Goal: Transaction & Acquisition: Purchase product/service

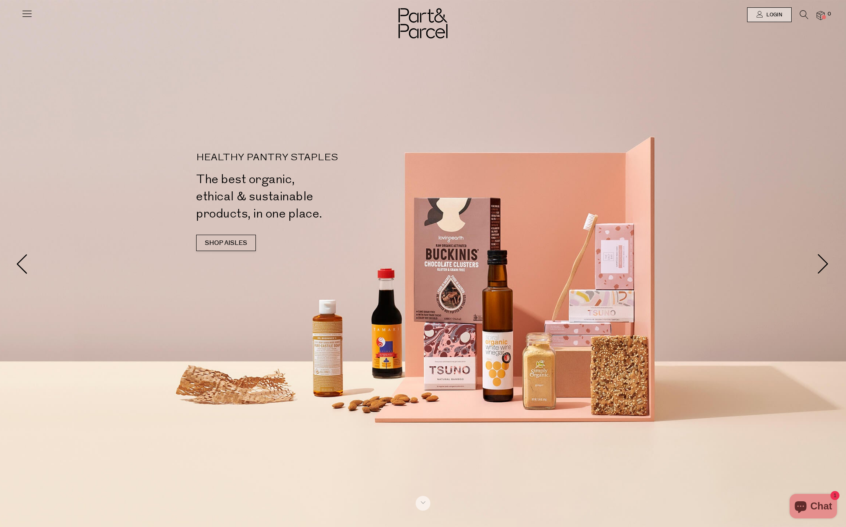
click at [822, 15] on img at bounding box center [821, 15] width 8 height 9
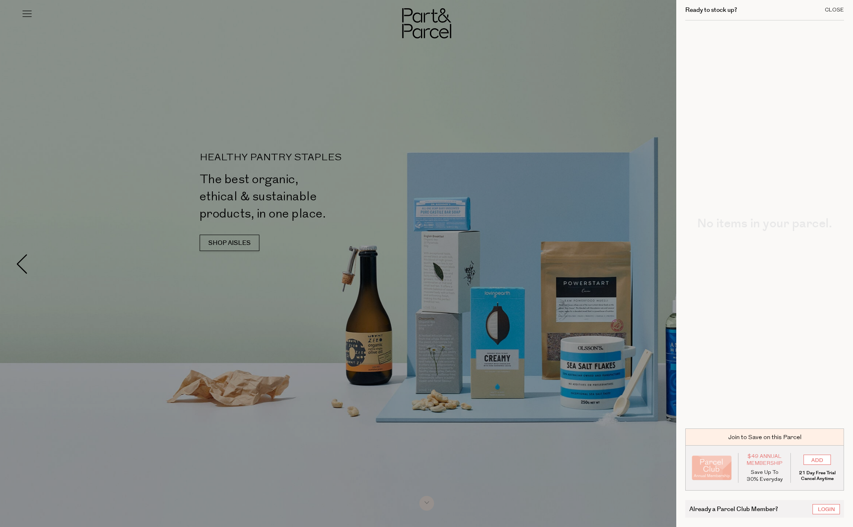
click at [831, 9] on div "Close" at bounding box center [833, 9] width 19 height 5
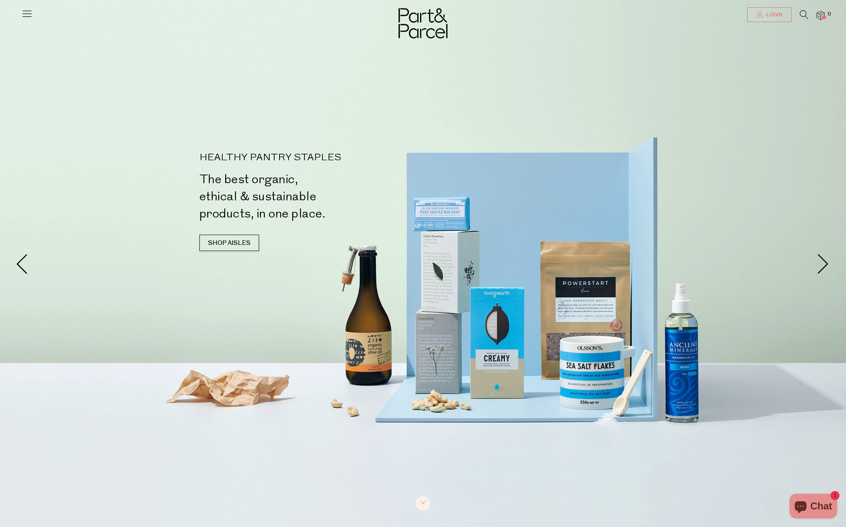
click at [771, 16] on span "Login" at bounding box center [774, 14] width 18 height 7
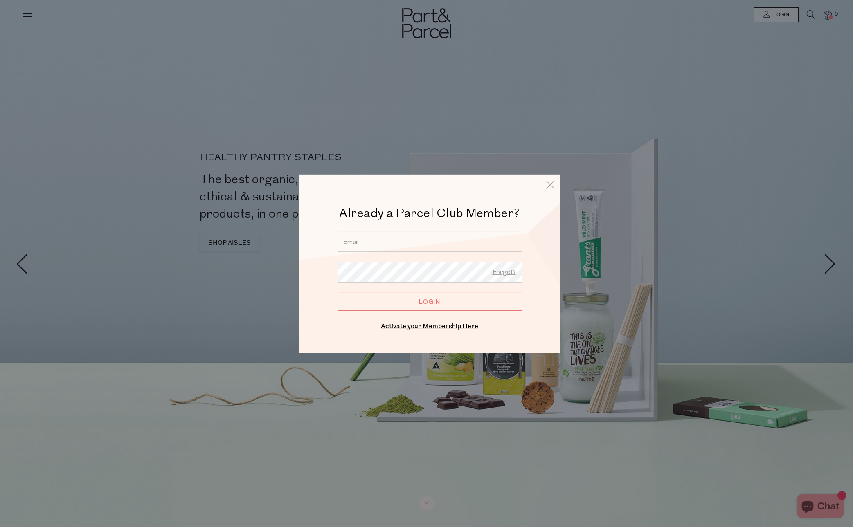
click at [388, 243] on input "email" at bounding box center [429, 241] width 184 height 20
type input "kristiebouffler@gmail.com"
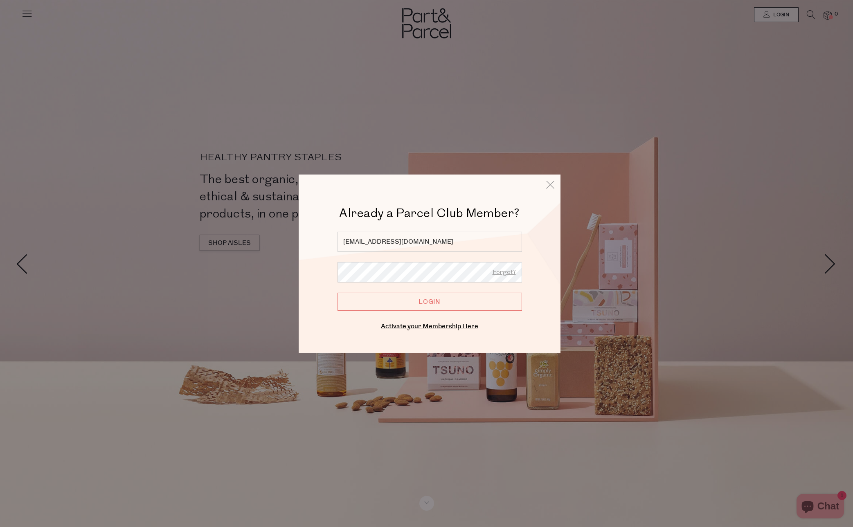
click at [337, 292] on input "Login" at bounding box center [429, 301] width 184 height 18
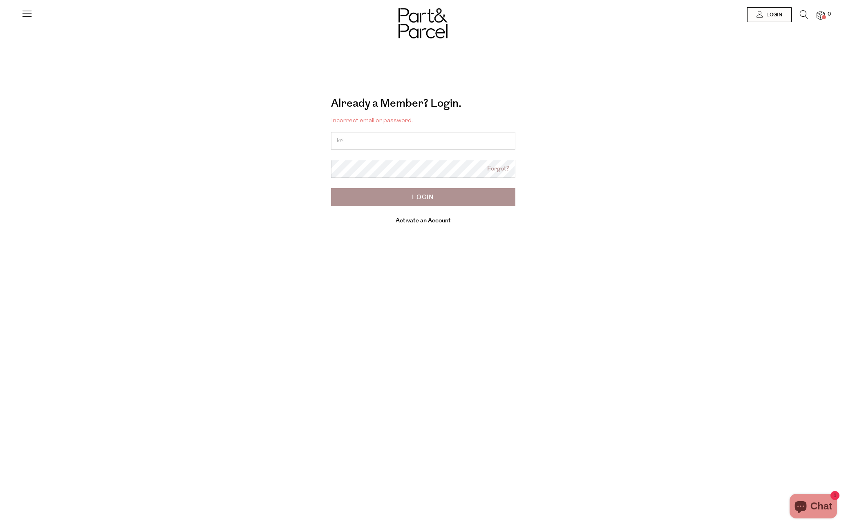
type input "kri"
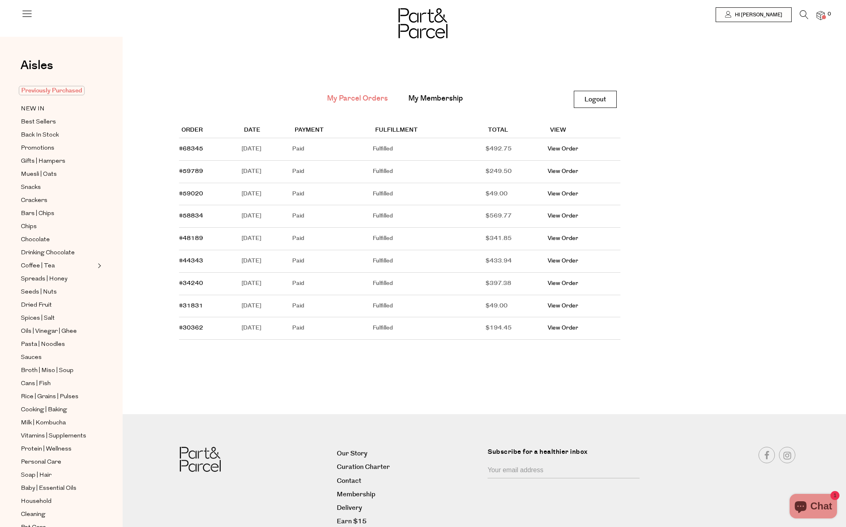
click at [53, 91] on span "Previously Purchased" at bounding box center [52, 90] width 66 height 9
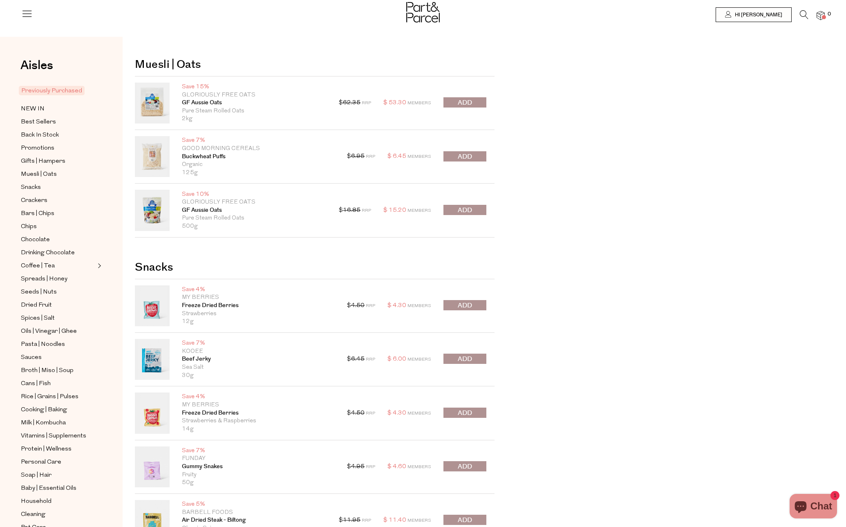
click at [149, 101] on link at bounding box center [152, 103] width 35 height 41
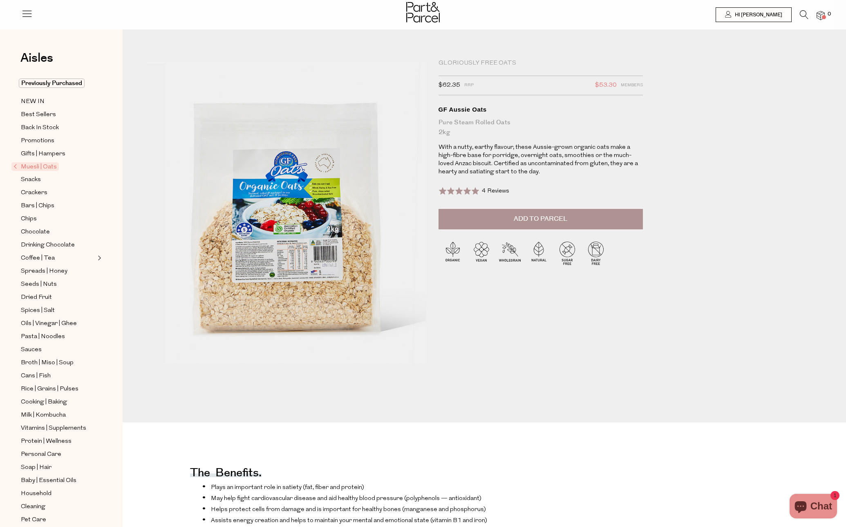
click at [531, 220] on span "Add to Parcel" at bounding box center [541, 218] width 54 height 9
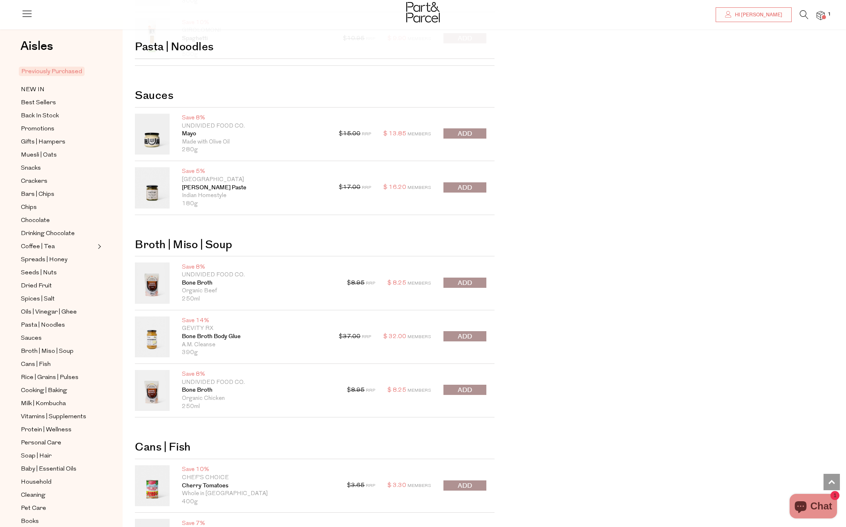
scroll to position [1822, 0]
